Goal: Information Seeking & Learning: Find specific page/section

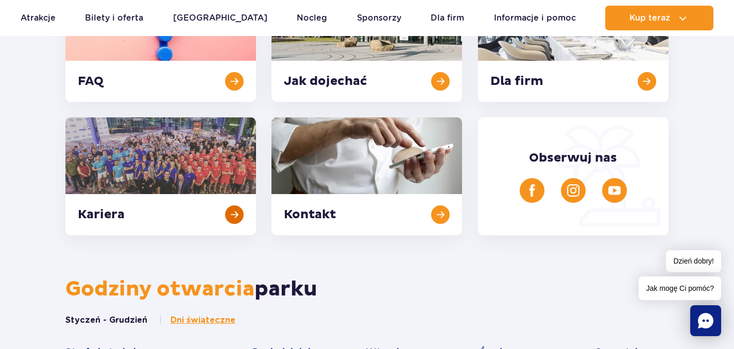
scroll to position [335, 0]
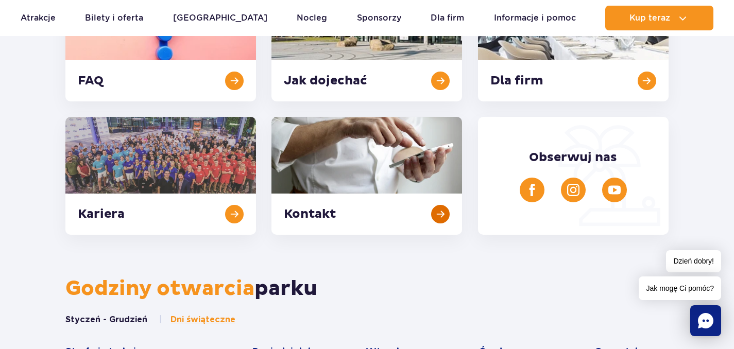
click at [356, 182] on link at bounding box center [366, 176] width 191 height 118
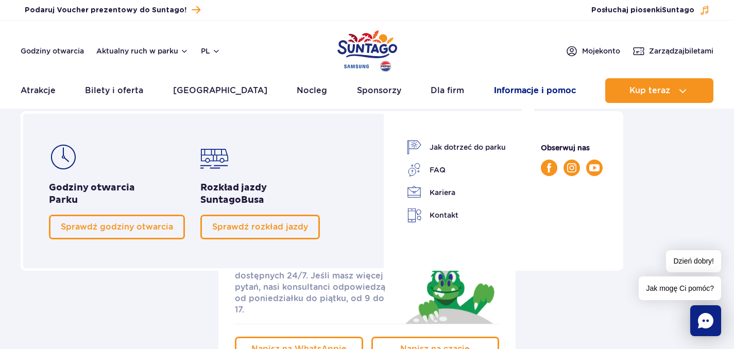
click at [534, 92] on link "Informacje i pomoc" at bounding box center [535, 90] width 82 height 25
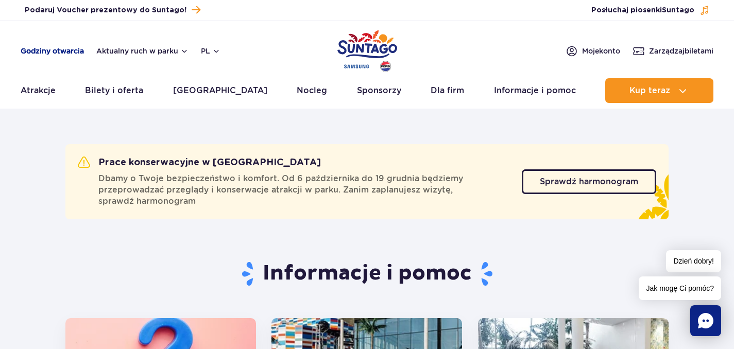
click at [61, 49] on link "Godziny otwarcia" at bounding box center [52, 51] width 63 height 10
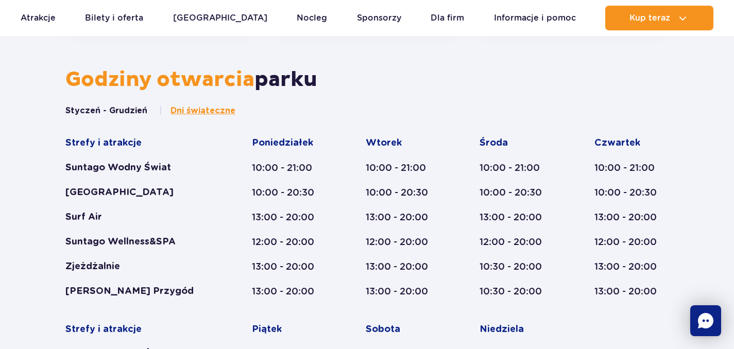
scroll to position [547, 0]
